Goal: Task Accomplishment & Management: Complete application form

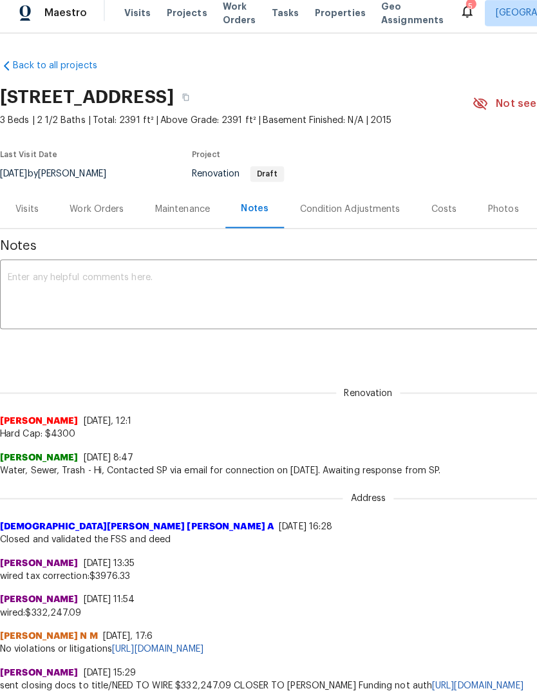
scroll to position [8, 0]
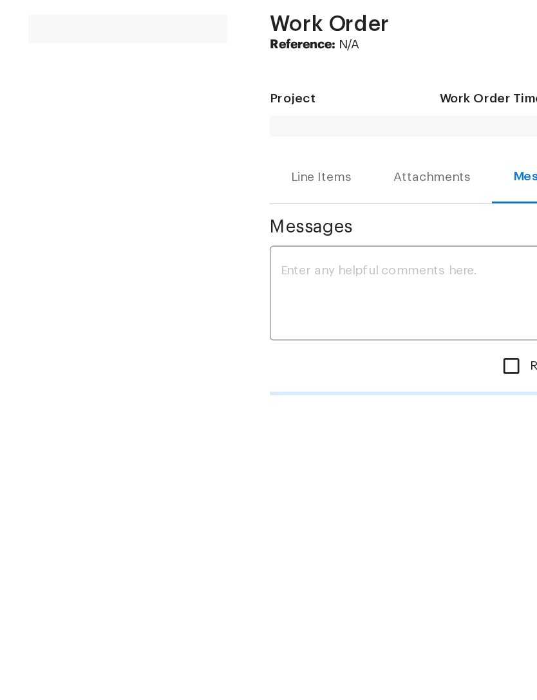
scroll to position [50, 0]
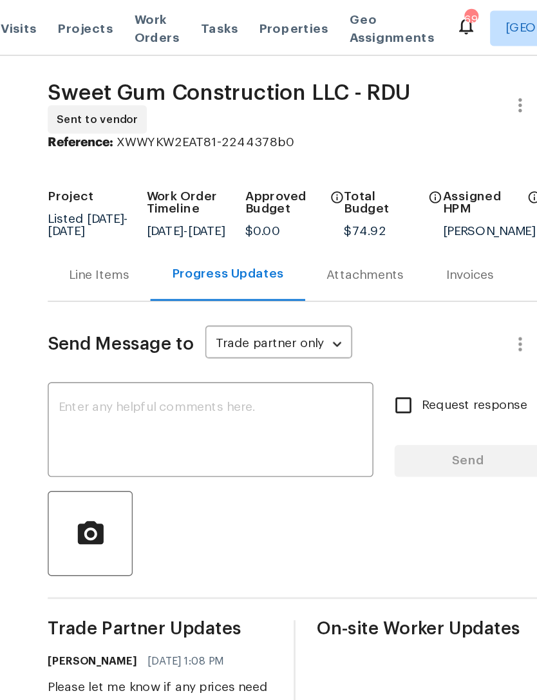
click at [173, 207] on div "Line Items" at bounding box center [195, 200] width 44 height 13
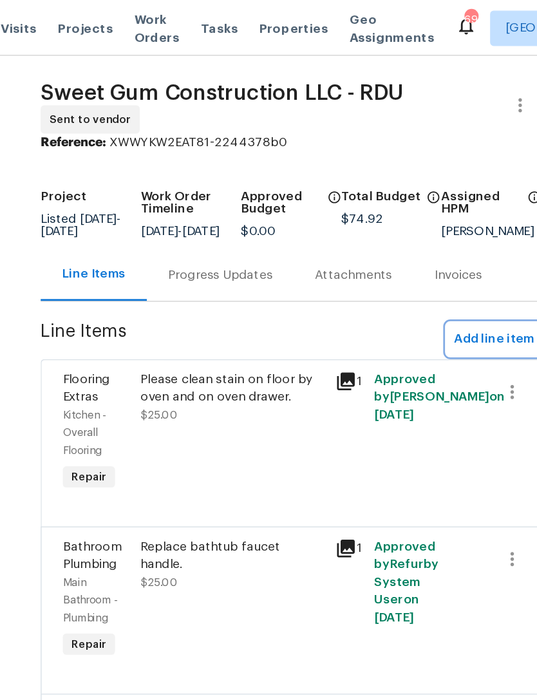
click at [453, 254] on span "Add line item" at bounding box center [482, 247] width 59 height 16
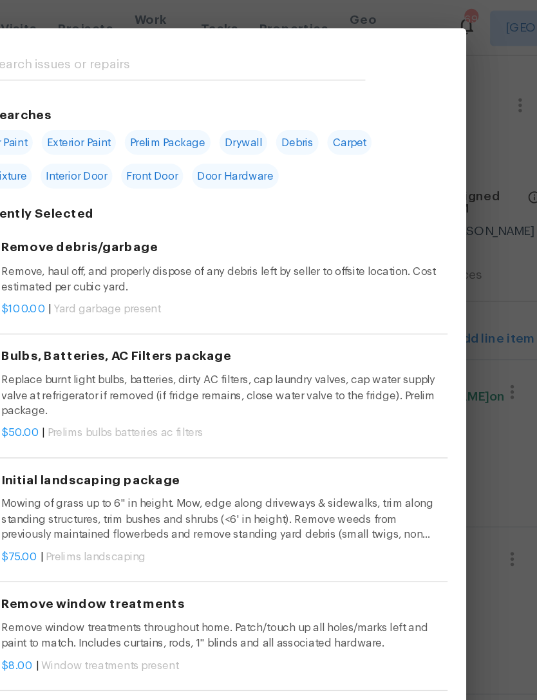
click at [115, 49] on input "text" at bounding box center [251, 48] width 273 height 19
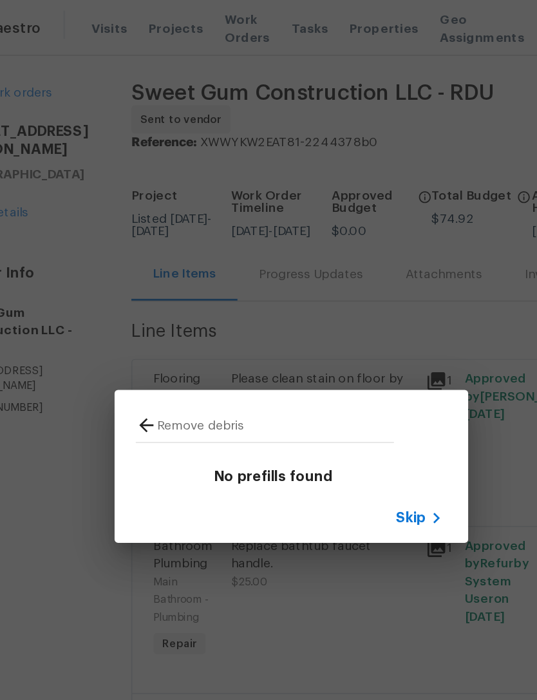
type input "Remove debris"
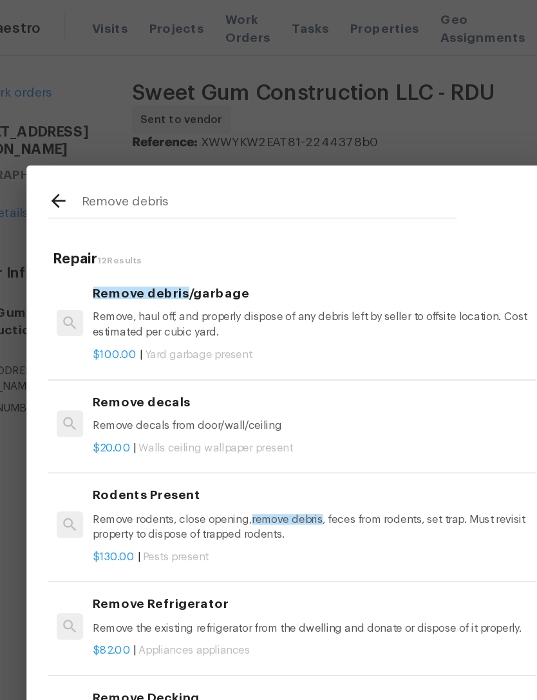
click at [176, 222] on div "Remove debris /garbage Remove, haul off, and properly dispose of any debris lef…" at bounding box center [283, 227] width 319 height 42
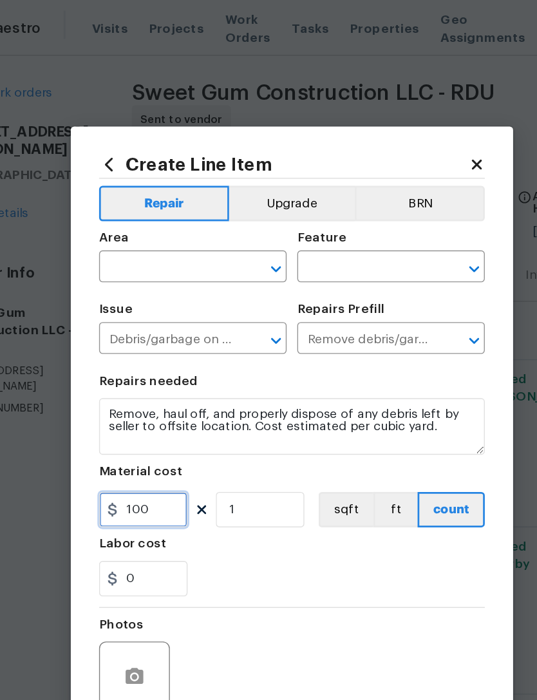
click at [128, 370] on input "100" at bounding box center [160, 371] width 64 height 26
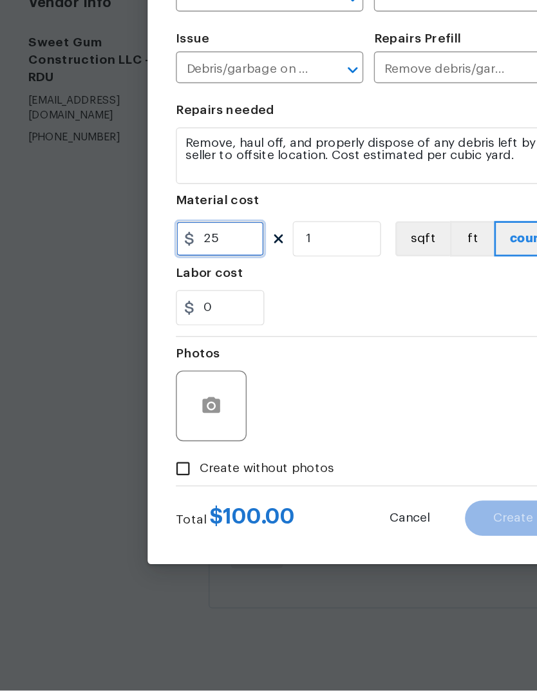
type input "25"
click at [257, 391] on div "Labor cost" at bounding box center [268, 399] width 281 height 17
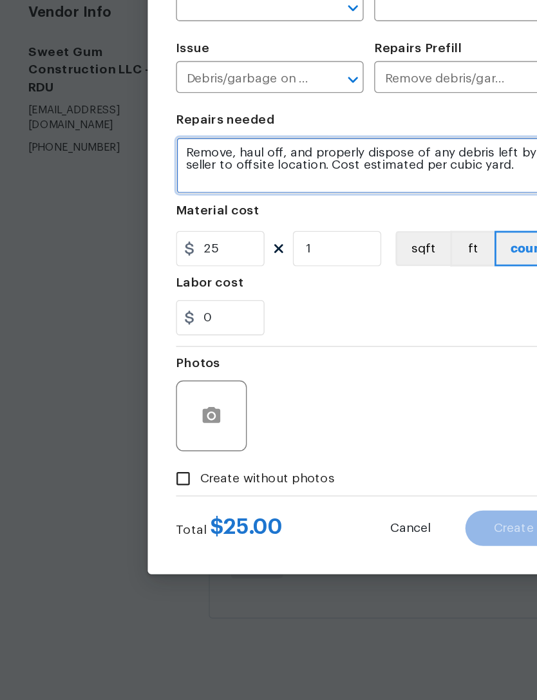
click at [132, 290] on textarea "Remove, haul off, and properly dispose of any debris left by seller to offsite …" at bounding box center [268, 310] width 281 height 41
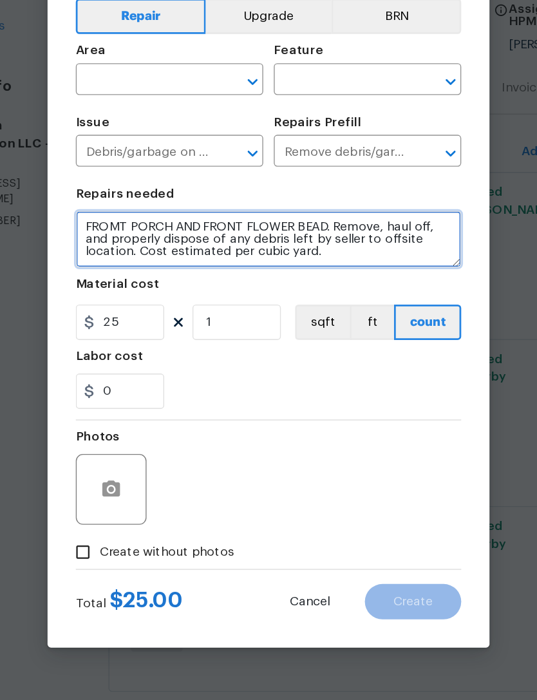
click at [241, 290] on textarea "FROMT PORCH AND FRONT FLOWER BEAD. Remove, haul off, and properly dispose of an…" at bounding box center [268, 310] width 281 height 41
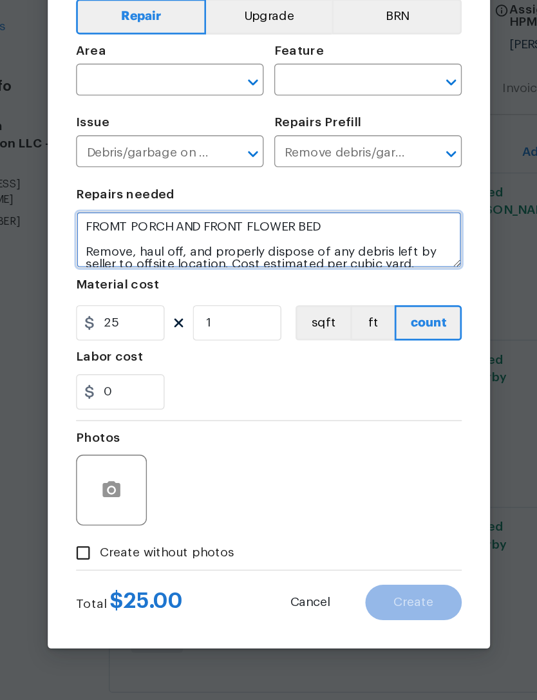
type textarea "FROMT PORCH AND FRONT FLOWER BED Remove, haul off, and properly dispose of any …"
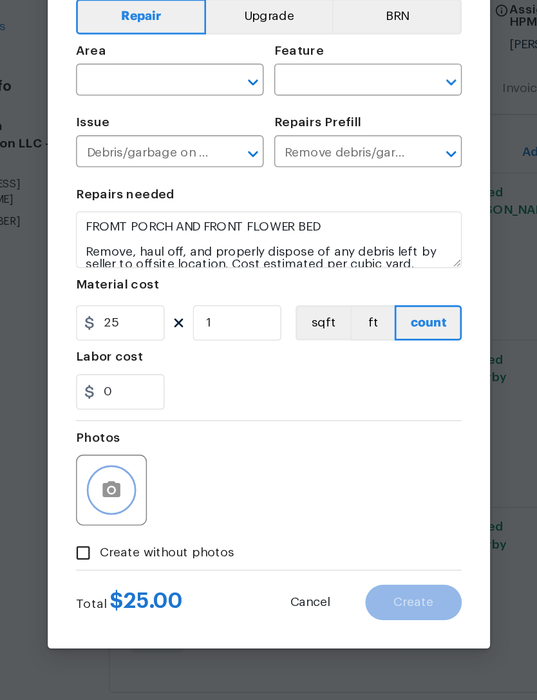
click at [138, 477] on button "button" at bounding box center [153, 492] width 31 height 31
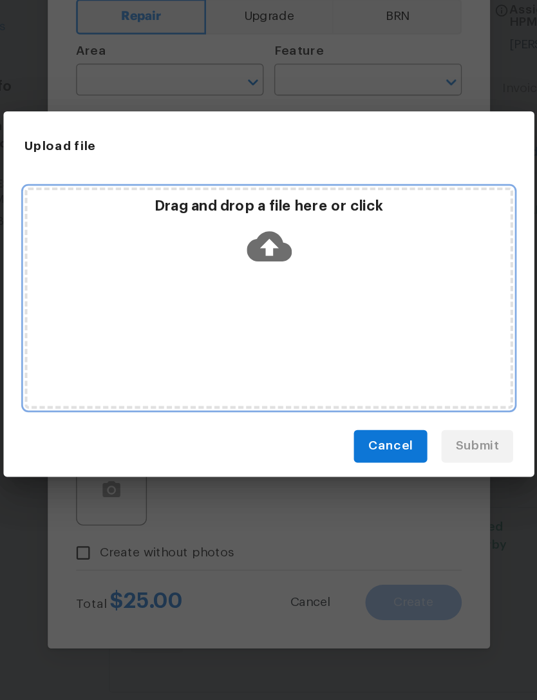
click at [287, 272] on div "Drag and drop a file here or click" at bounding box center [268, 352] width 355 height 161
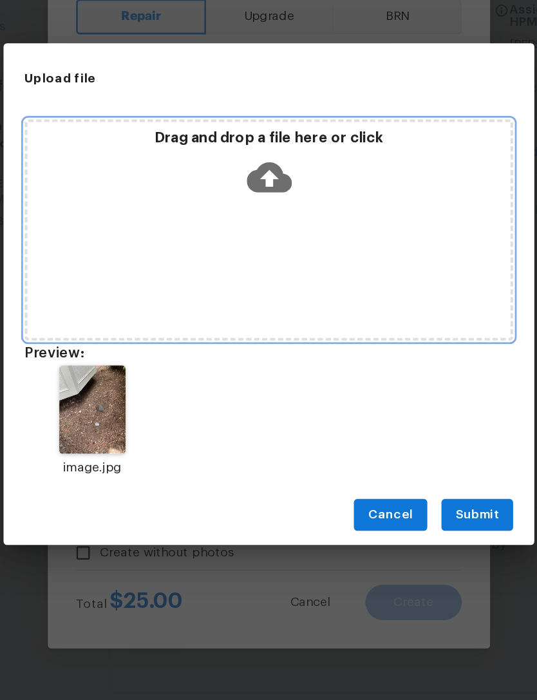
click at [284, 223] on div "Drag and drop a file here or click" at bounding box center [268, 303] width 355 height 161
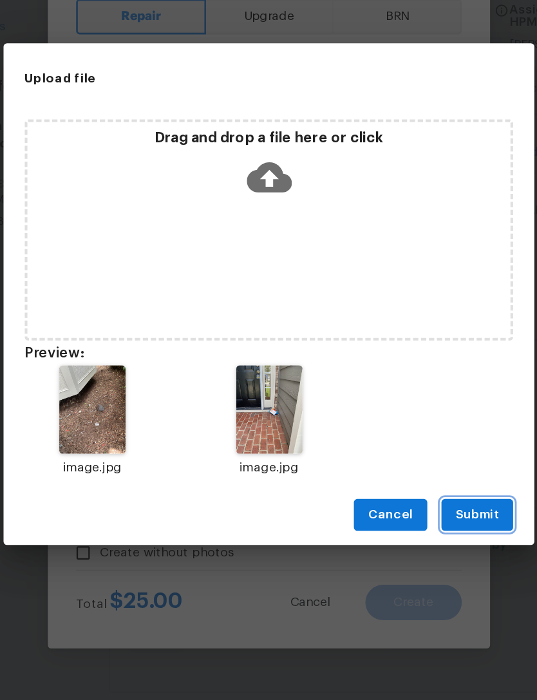
click at [404, 503] on span "Submit" at bounding box center [420, 511] width 32 height 16
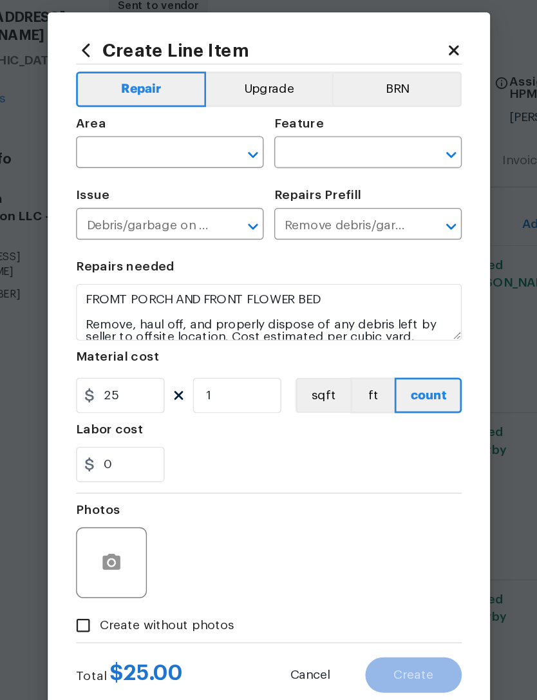
click at [128, 185] on input "text" at bounding box center [178, 195] width 100 height 20
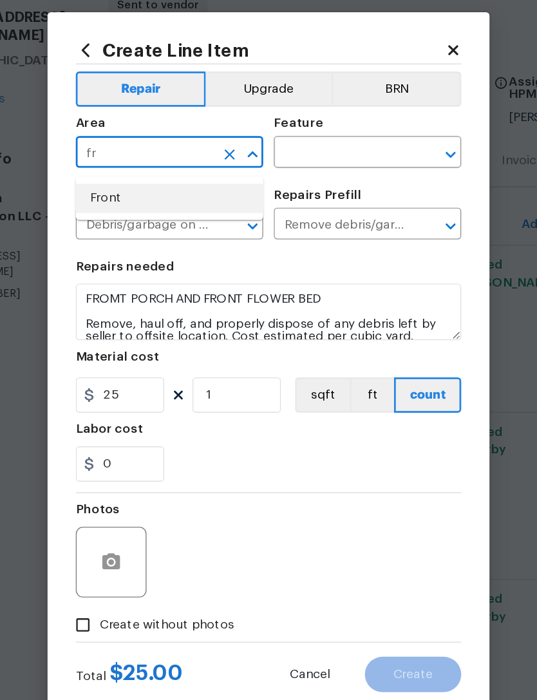
click at [142, 217] on li "Front" at bounding box center [196, 227] width 137 height 21
type input "Front"
click at [272, 185] on input "text" at bounding box center [322, 195] width 100 height 20
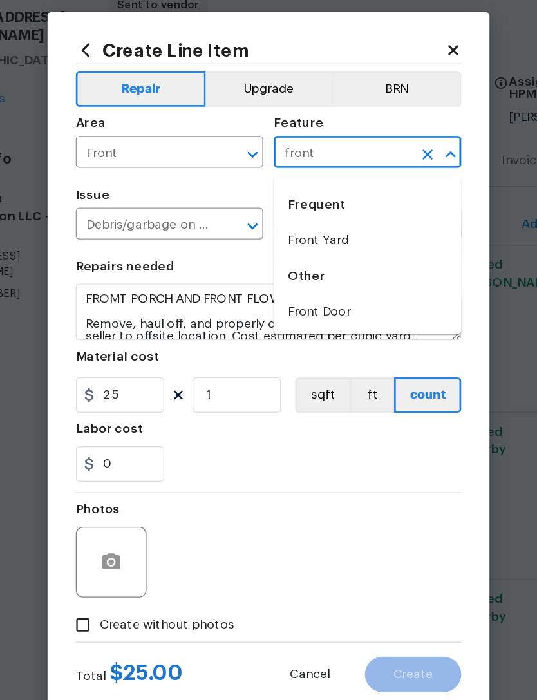
click at [272, 248] on li "Front Yard" at bounding box center [340, 258] width 137 height 21
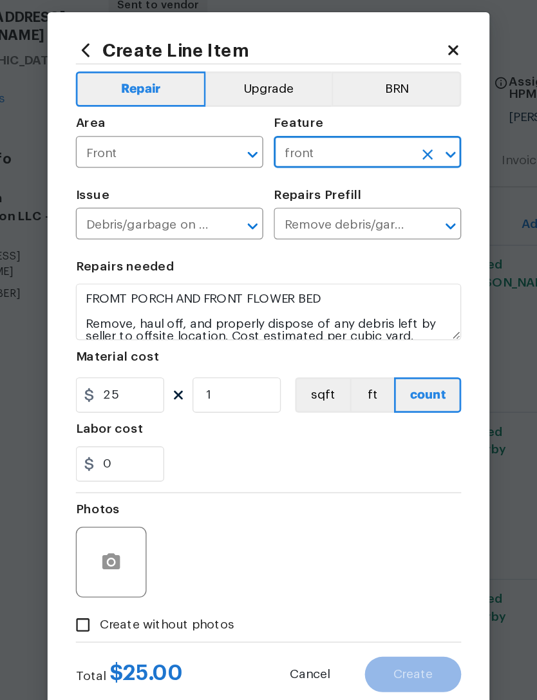
type input "Front Yard"
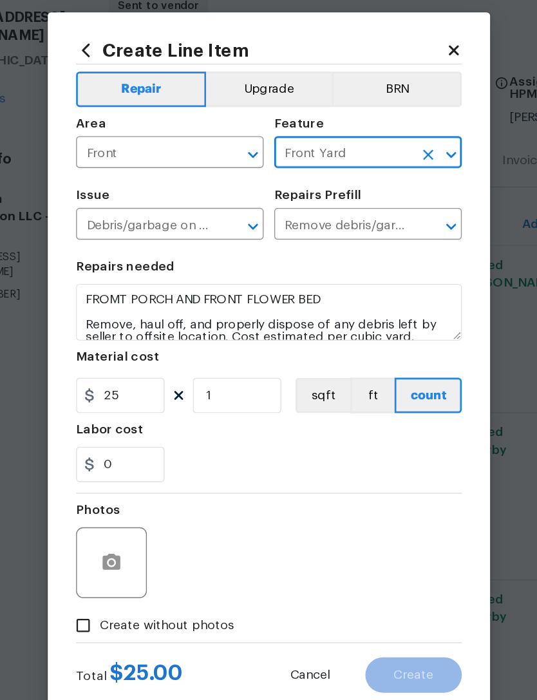
click at [121, 526] on input "Create without photos" at bounding box center [133, 538] width 24 height 24
checkbox input "true"
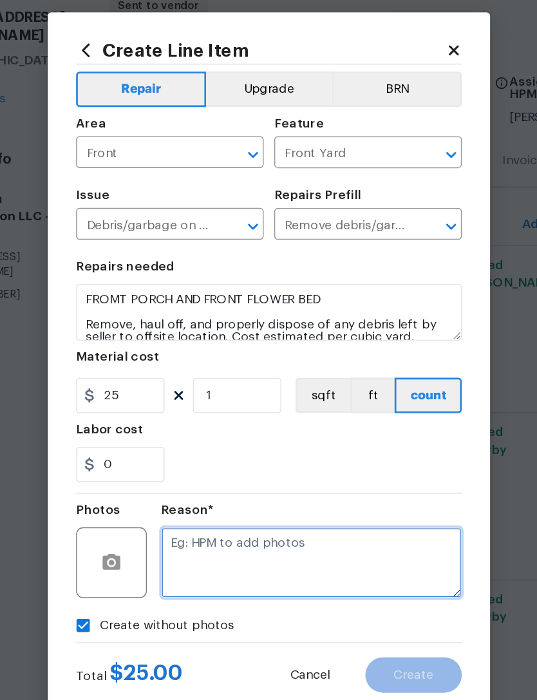
click at [227, 467] on textarea at bounding box center [299, 493] width 219 height 52
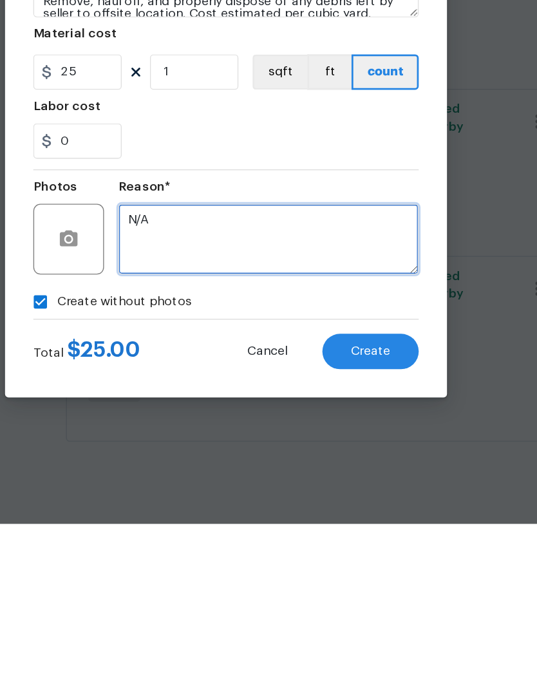
type textarea "N/A"
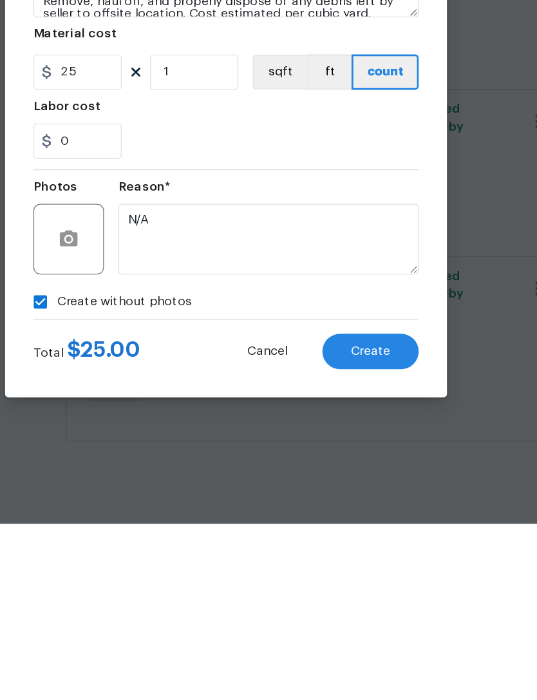
click at [359, 570] on span "Create" at bounding box center [373, 575] width 29 height 10
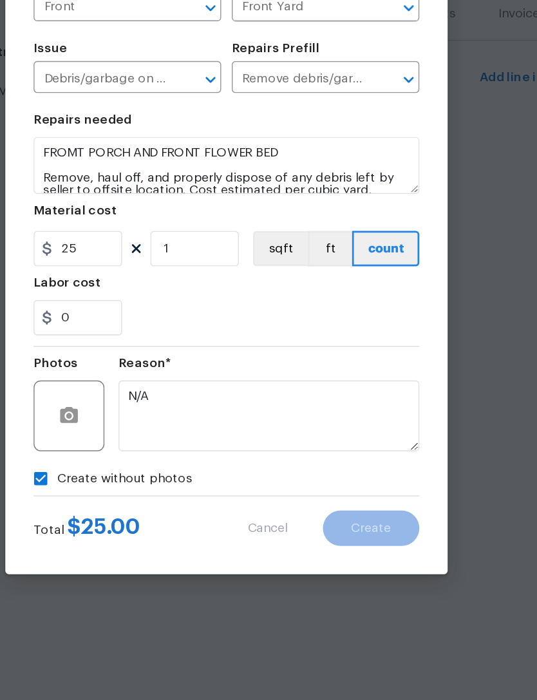
scroll to position [0, 0]
type input "0"
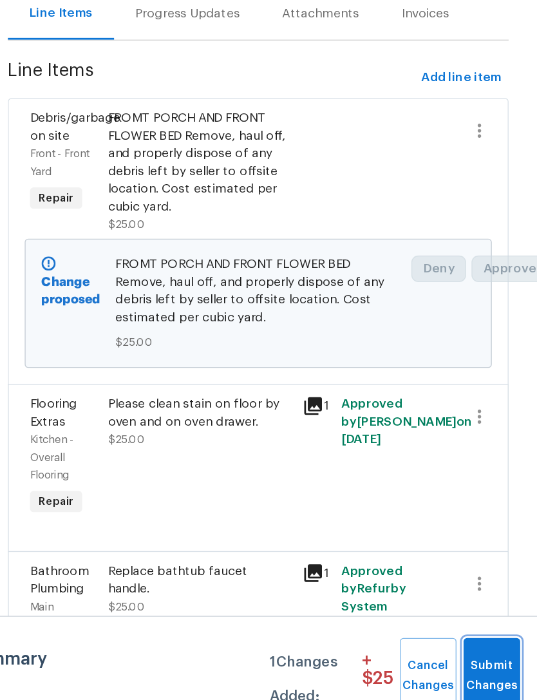
click at [490, 667] on span "Submit Changes" at bounding box center [504, 682] width 28 height 30
